Goal: Navigation & Orientation: Find specific page/section

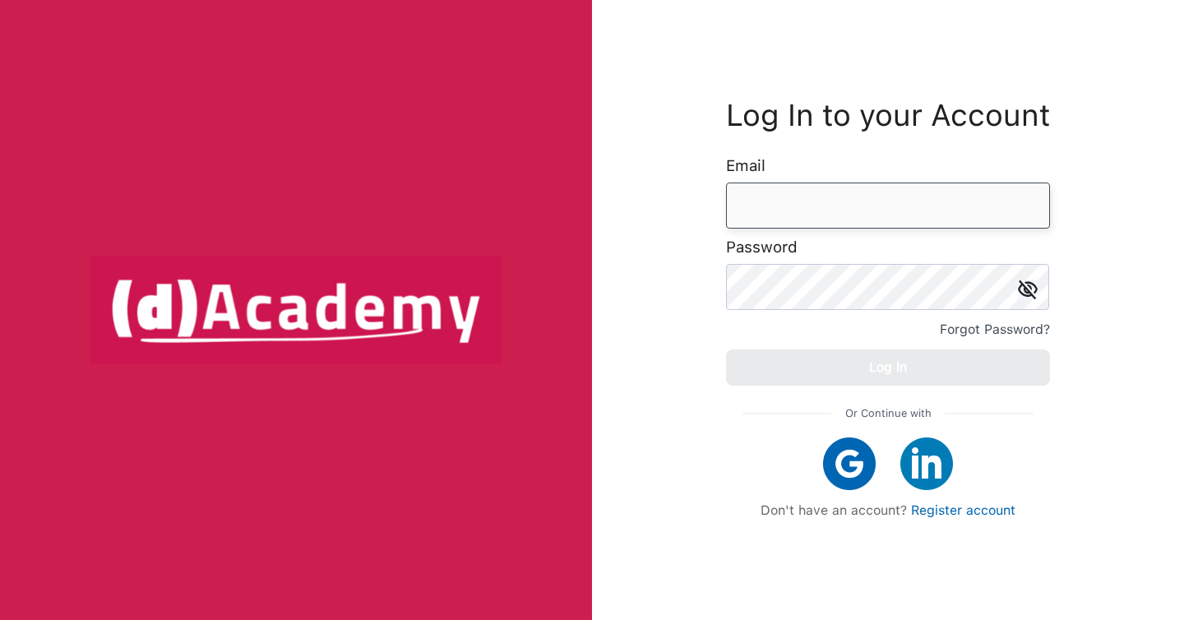
click at [763, 201] on input "email" at bounding box center [888, 206] width 324 height 46
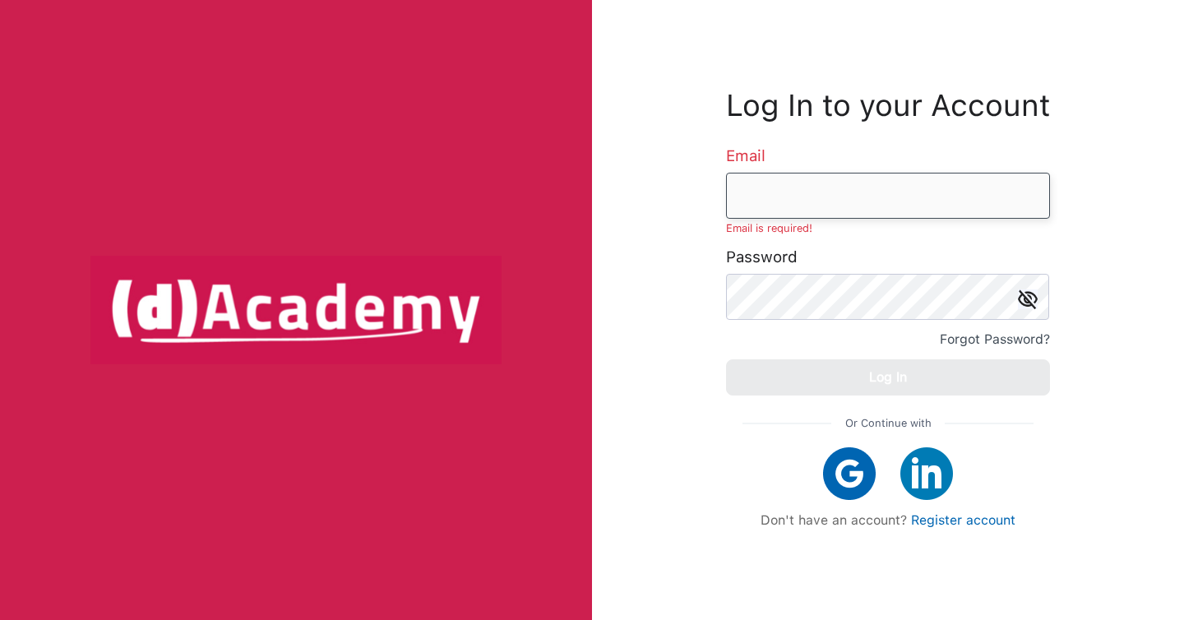
type input "**********"
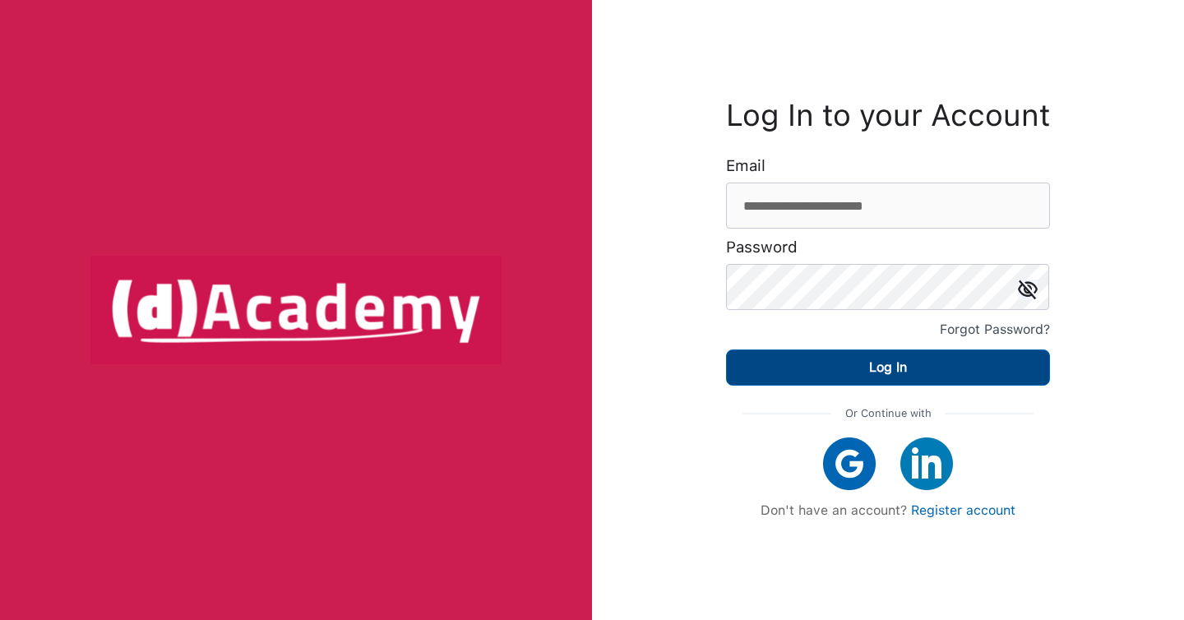
click at [830, 382] on button "Log In" at bounding box center [888, 367] width 324 height 36
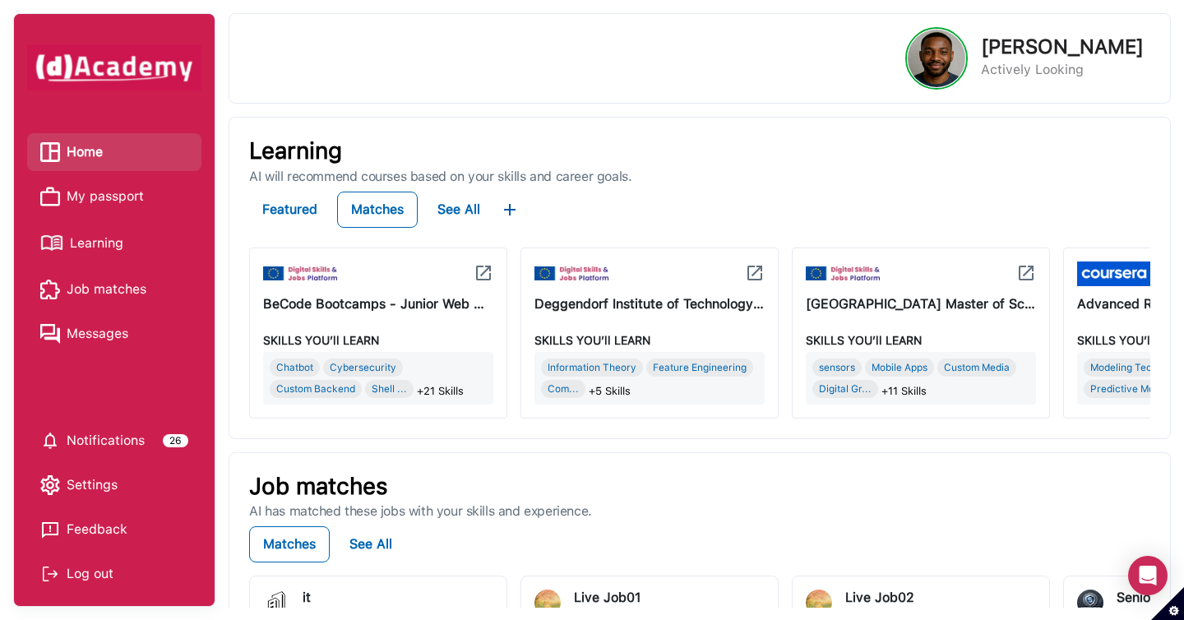
click at [138, 194] on span "My passport" at bounding box center [105, 196] width 77 height 25
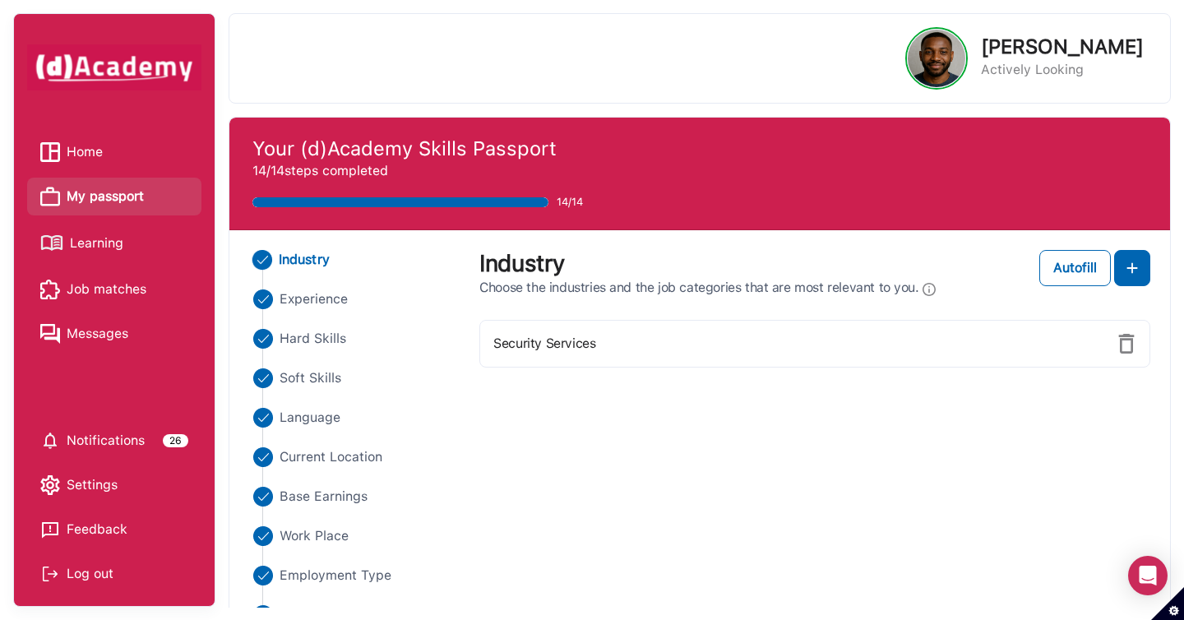
click at [123, 240] on span "Learning" at bounding box center [96, 243] width 53 height 25
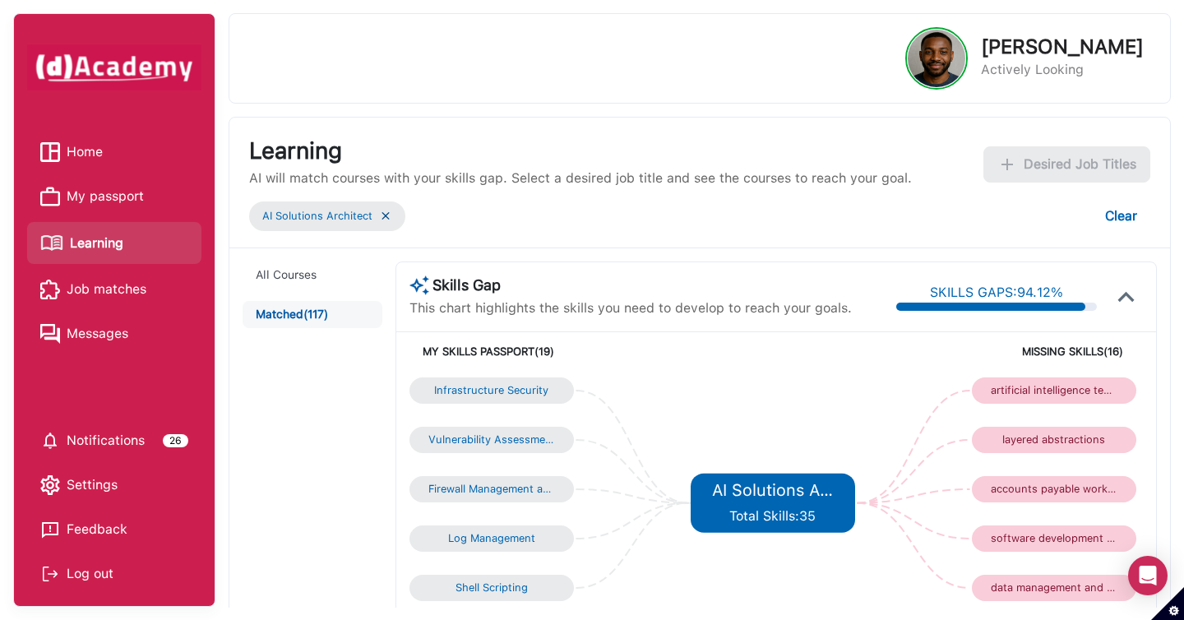
click at [111, 280] on span "Job matches" at bounding box center [107, 289] width 80 height 25
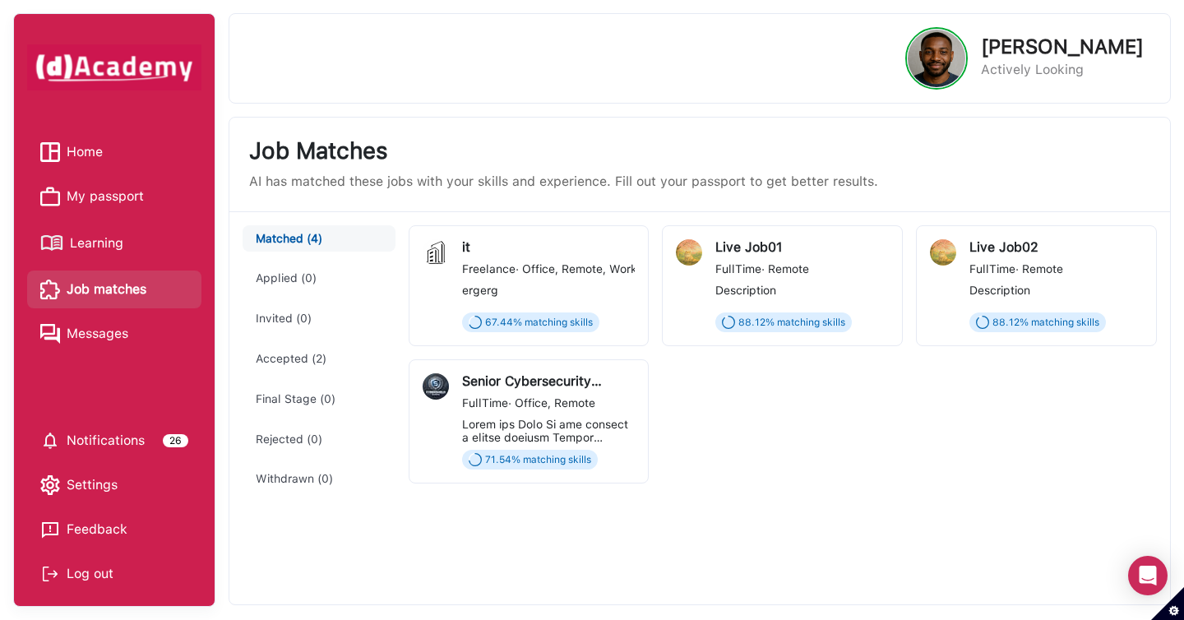
click at [104, 196] on span "My passport" at bounding box center [105, 196] width 77 height 25
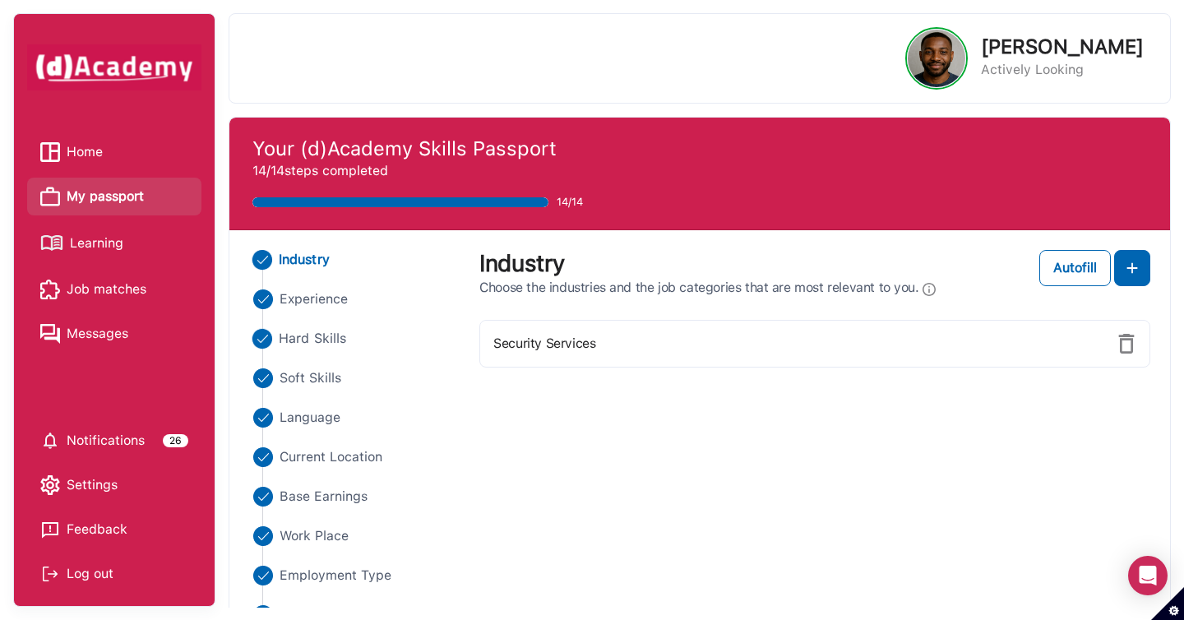
click at [307, 346] on span "Hard Skills" at bounding box center [312, 339] width 67 height 20
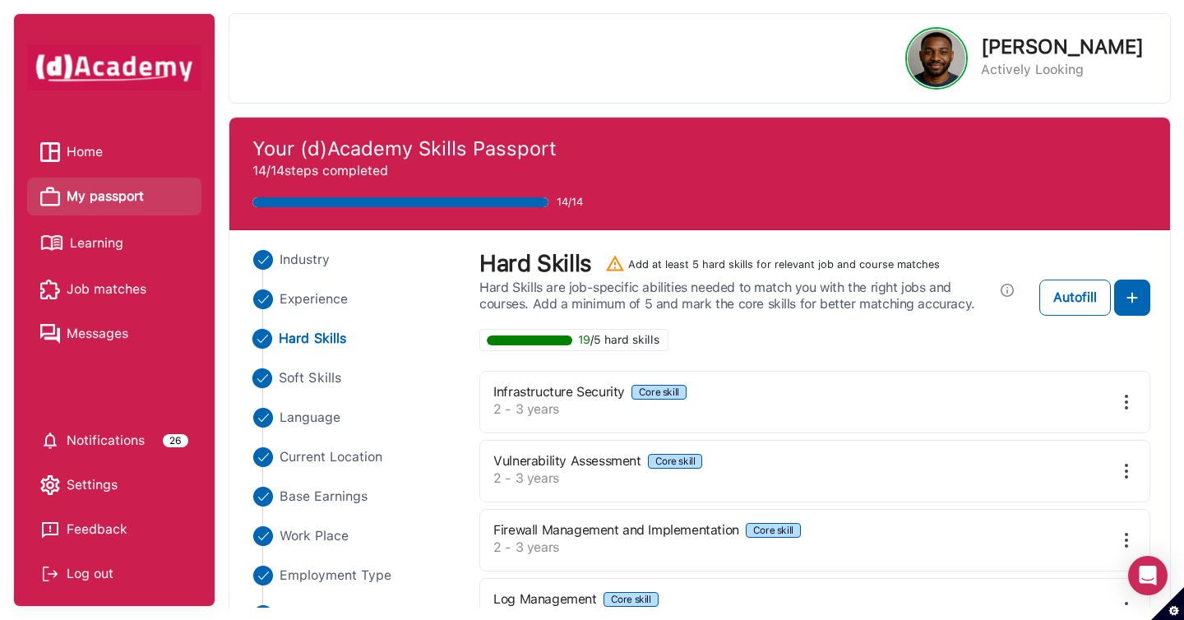
click at [318, 379] on span "Soft Skills" at bounding box center [310, 378] width 62 height 20
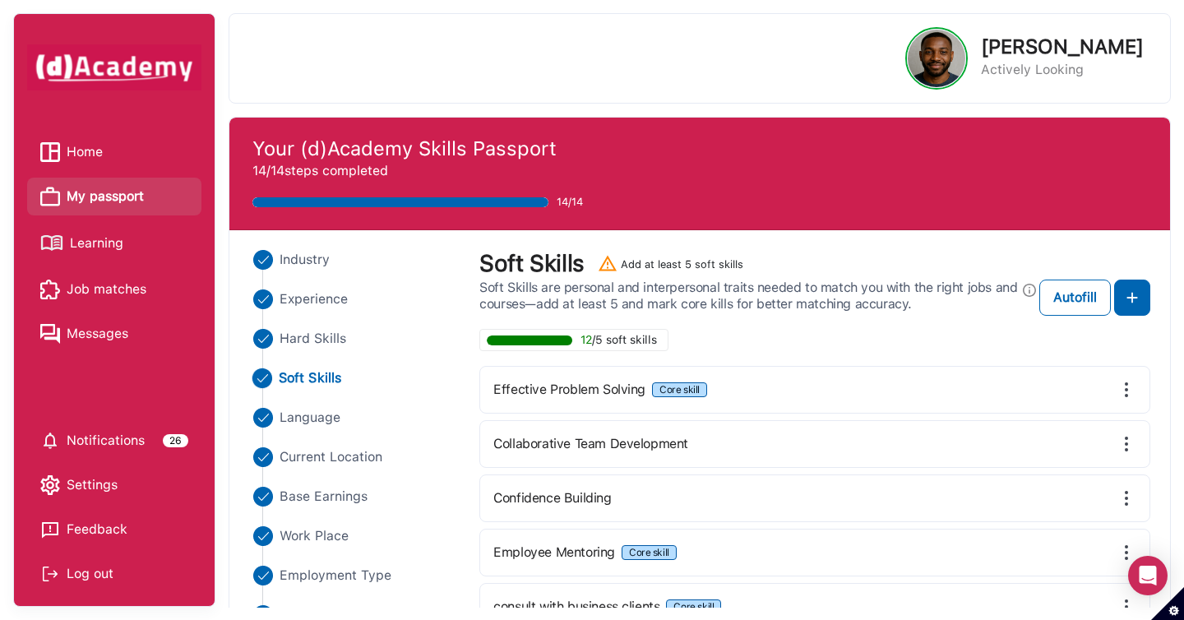
click at [123, 280] on span "Job matches" at bounding box center [107, 289] width 80 height 25
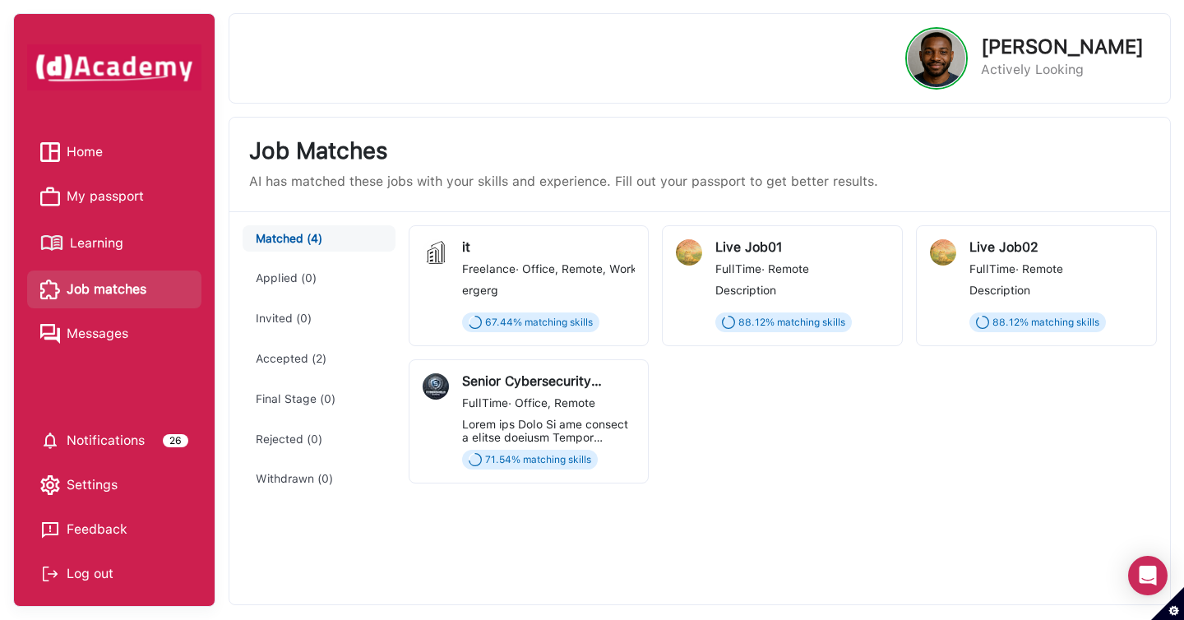
click at [118, 246] on span "Learning" at bounding box center [96, 243] width 53 height 25
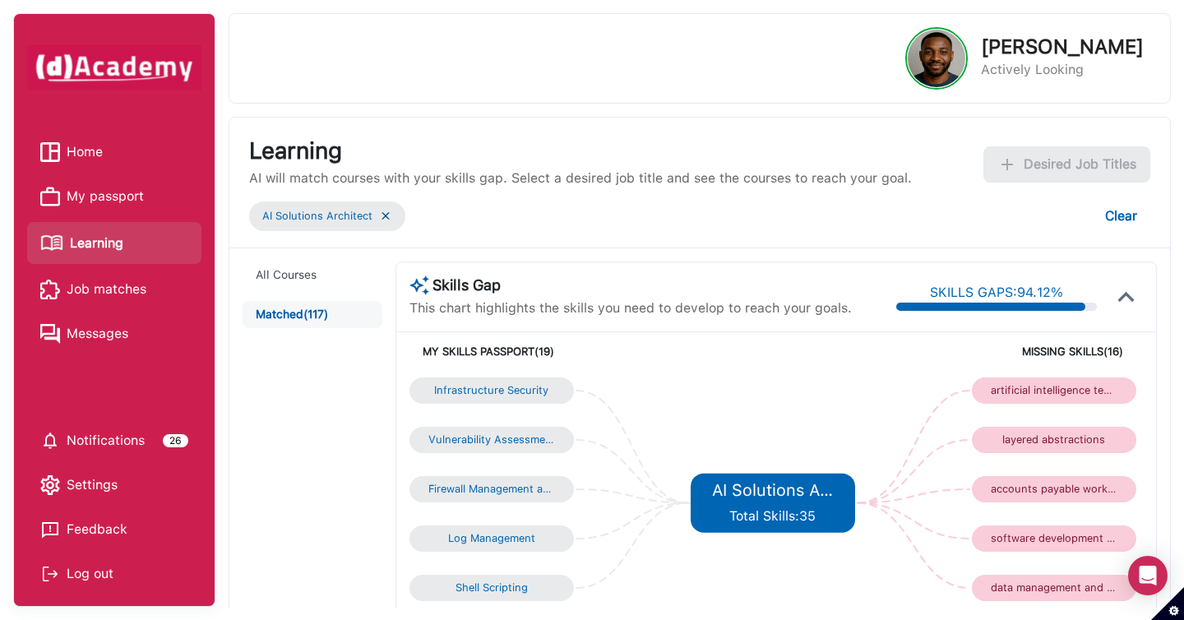
click at [89, 285] on span "Job matches" at bounding box center [107, 289] width 80 height 25
